Goal: Transaction & Acquisition: Download file/media

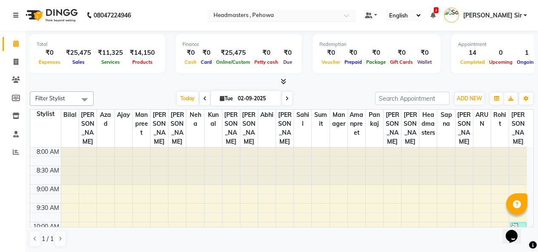
click at [356, 13] on div at bounding box center [281, 16] width 149 height 8
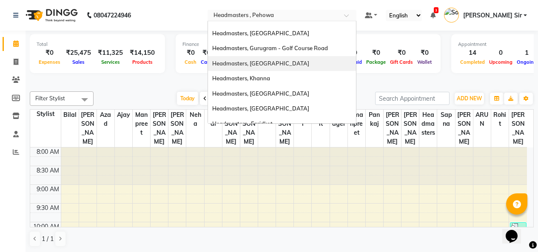
scroll to position [127, 0]
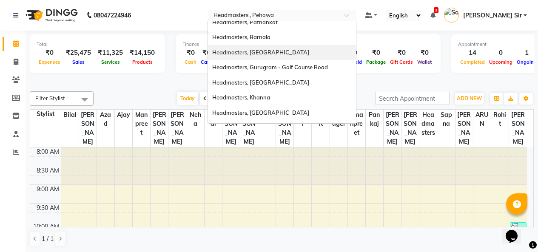
click at [321, 50] on div "Headmasters, [GEOGRAPHIC_DATA]" at bounding box center [282, 52] width 148 height 15
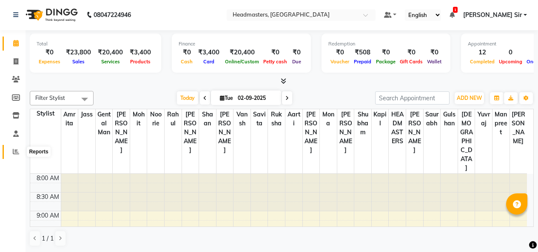
click at [15, 149] on icon at bounding box center [16, 151] width 6 height 6
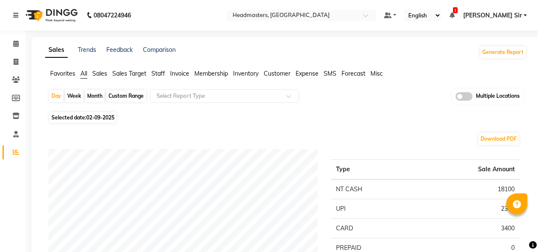
click at [131, 96] on div "Custom Range" at bounding box center [126, 96] width 40 height 12
select select "9"
select select "2025"
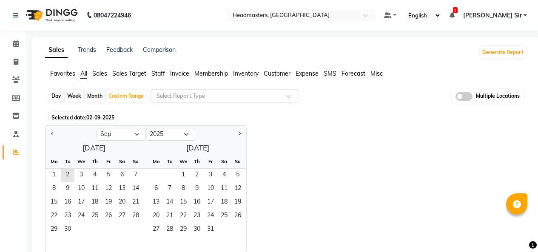
click at [177, 72] on span "Invoice" at bounding box center [179, 74] width 19 height 8
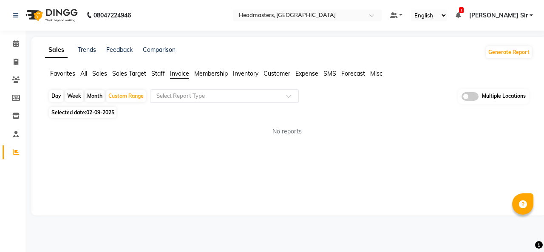
click at [281, 97] on div at bounding box center [224, 96] width 148 height 8
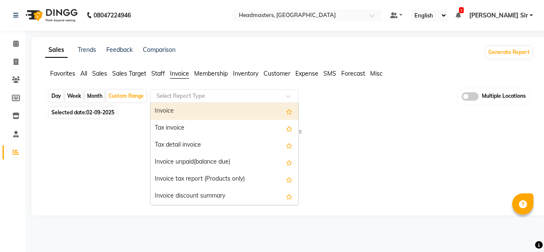
click at [98, 74] on span "Sales" at bounding box center [99, 74] width 15 height 8
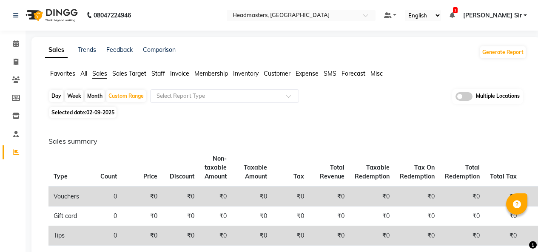
click at [81, 73] on span "All" at bounding box center [83, 74] width 7 height 8
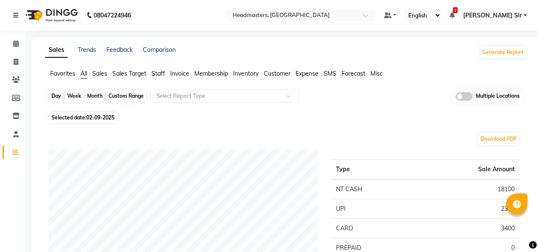
click at [119, 95] on div "Custom Range" at bounding box center [126, 96] width 40 height 12
select select "9"
select select "2025"
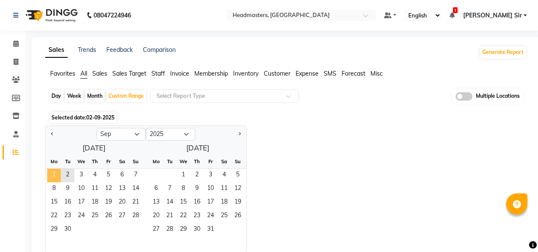
click at [54, 176] on span "1" at bounding box center [54, 176] width 14 height 14
click at [48, 129] on div at bounding box center [70, 134] width 51 height 14
click at [50, 136] on button "Previous month" at bounding box center [52, 134] width 7 height 14
select select "8"
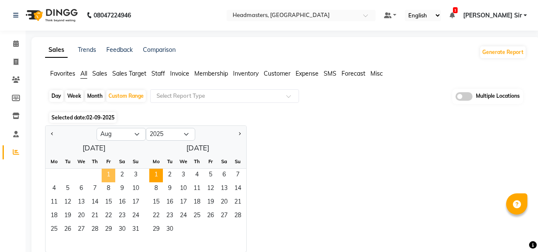
click at [106, 176] on span "1" at bounding box center [109, 176] width 14 height 14
click at [88, 201] on span "13" at bounding box center [81, 203] width 14 height 14
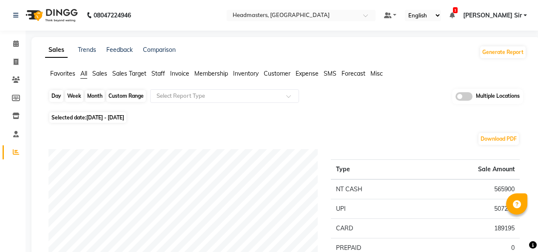
click at [117, 99] on div "Custom Range" at bounding box center [126, 96] width 40 height 12
select select "8"
select select "2025"
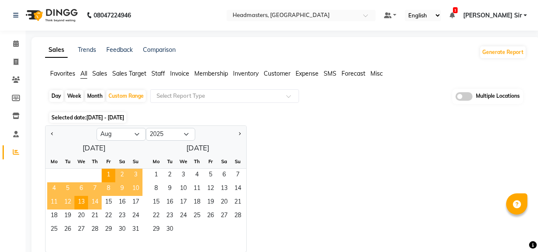
click at [98, 200] on span "14" at bounding box center [95, 203] width 14 height 14
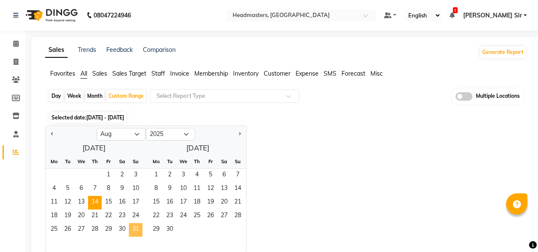
click at [141, 231] on span "31" at bounding box center [136, 230] width 14 height 14
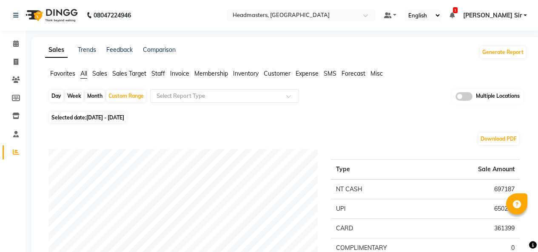
click at [179, 75] on span "Invoice" at bounding box center [179, 74] width 19 height 8
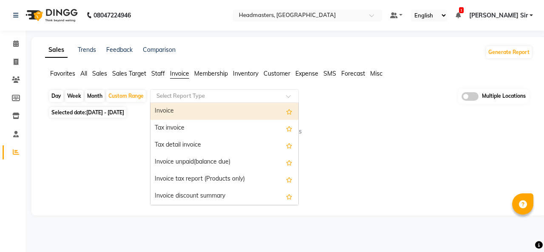
click at [287, 101] on span at bounding box center [291, 98] width 11 height 8
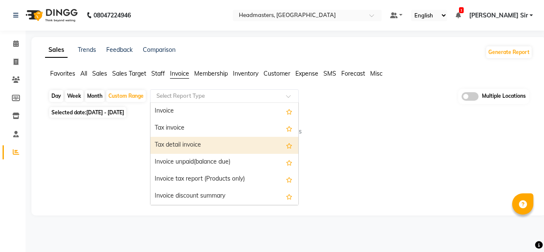
click at [202, 144] on div "Tax detail invoice" at bounding box center [224, 145] width 148 height 17
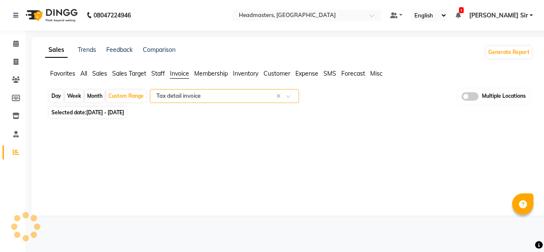
select select "full_report"
select select "csv"
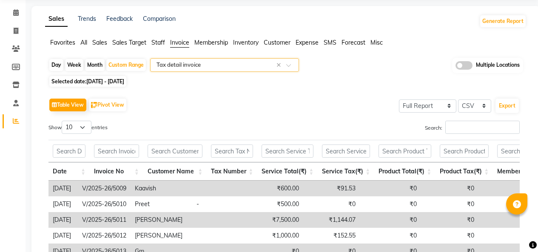
scroll to position [85, 0]
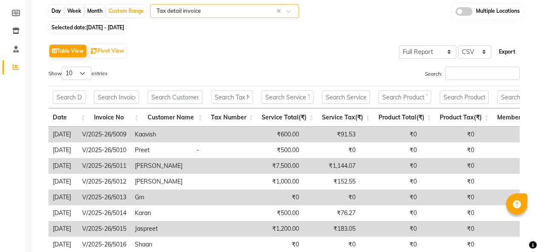
click at [513, 52] on button "Export" at bounding box center [506, 52] width 23 height 14
click at [267, 40] on div "Table View Pivot View Select Full Report Filtered Report Select CSV PDF Export …" at bounding box center [284, 181] width 484 height 292
